Goal: Task Accomplishment & Management: Manage account settings

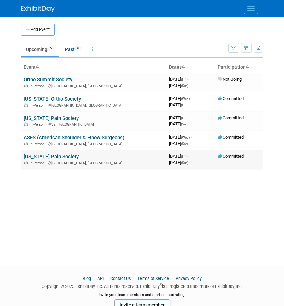
click at [38, 158] on link "[US_STATE] Pain Society" at bounding box center [51, 157] width 55 height 6
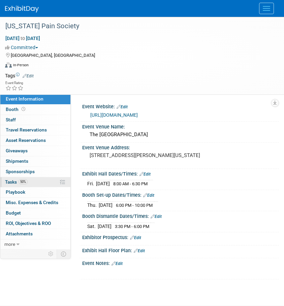
click at [25, 182] on span "50%" at bounding box center [23, 181] width 9 height 5
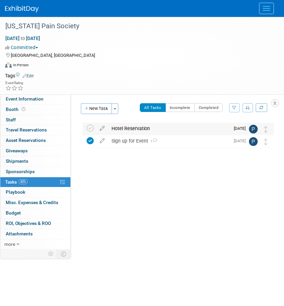
click at [119, 127] on div "Hotel Reservation" at bounding box center [169, 128] width 122 height 11
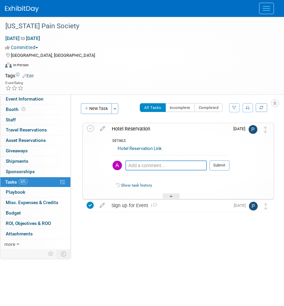
click at [34, 11] on img at bounding box center [22, 9] width 34 height 7
